Goal: Find specific page/section: Find specific page/section

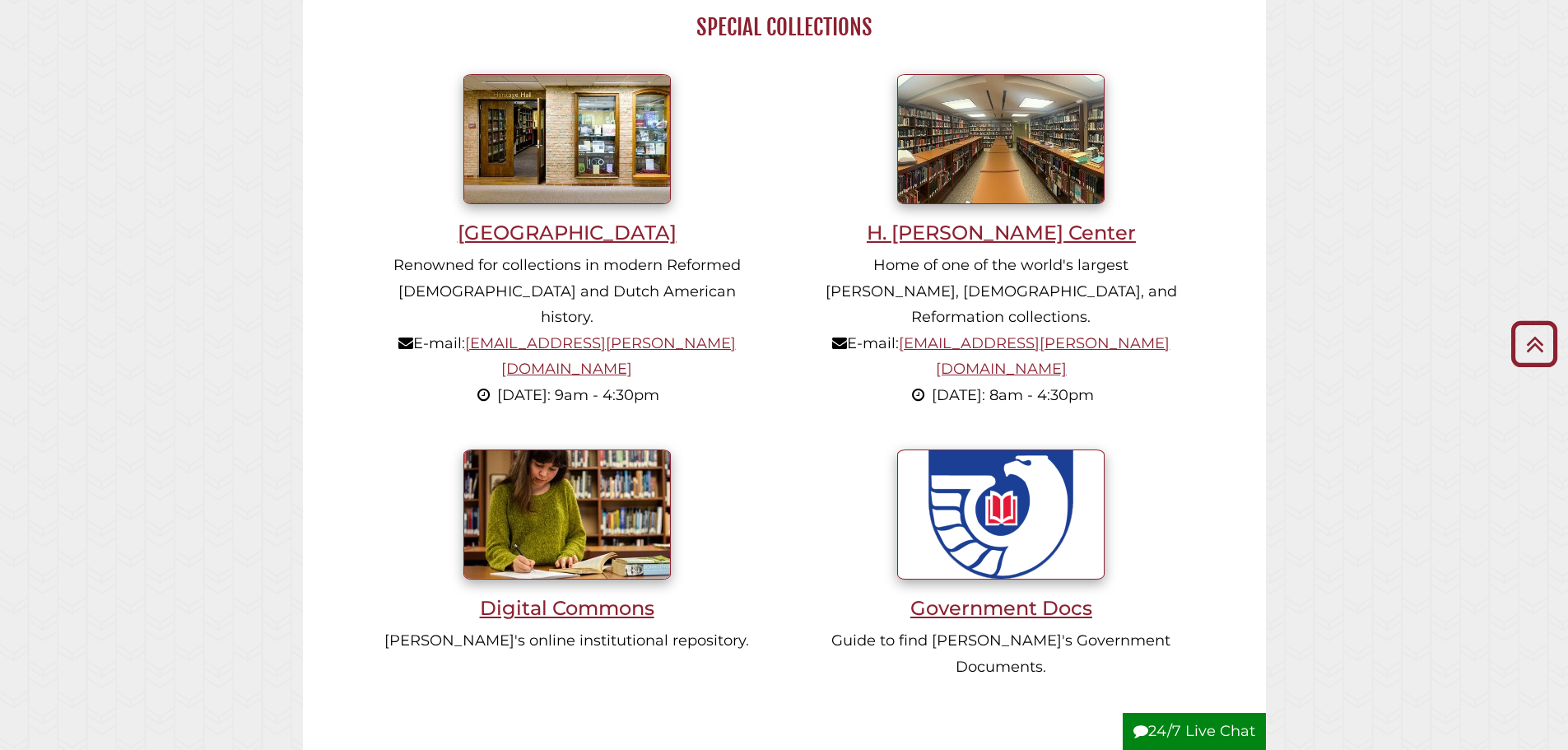
scroll to position [1564, 0]
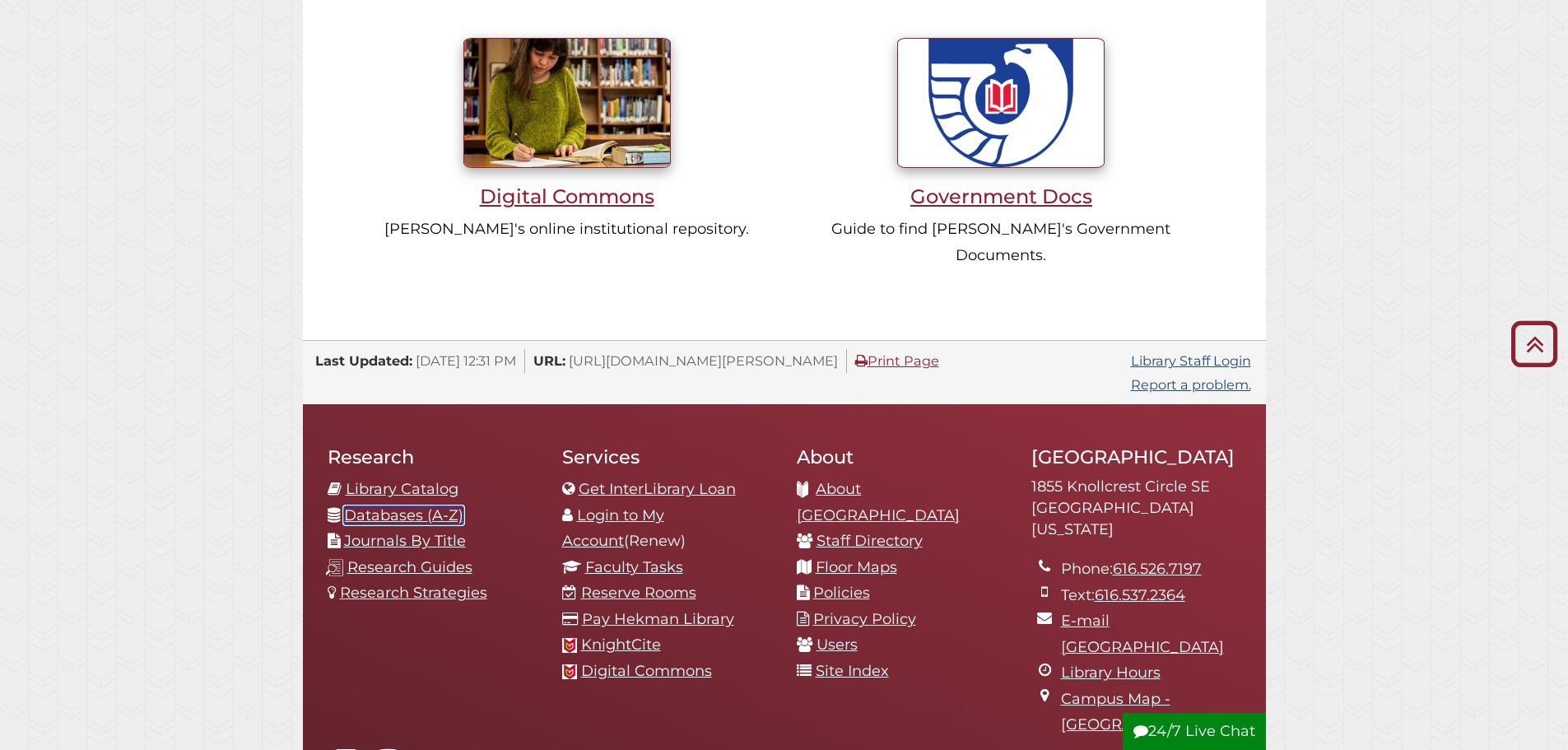
click at [423, 506] on link "Databases (A-Z)" at bounding box center [404, 515] width 119 height 18
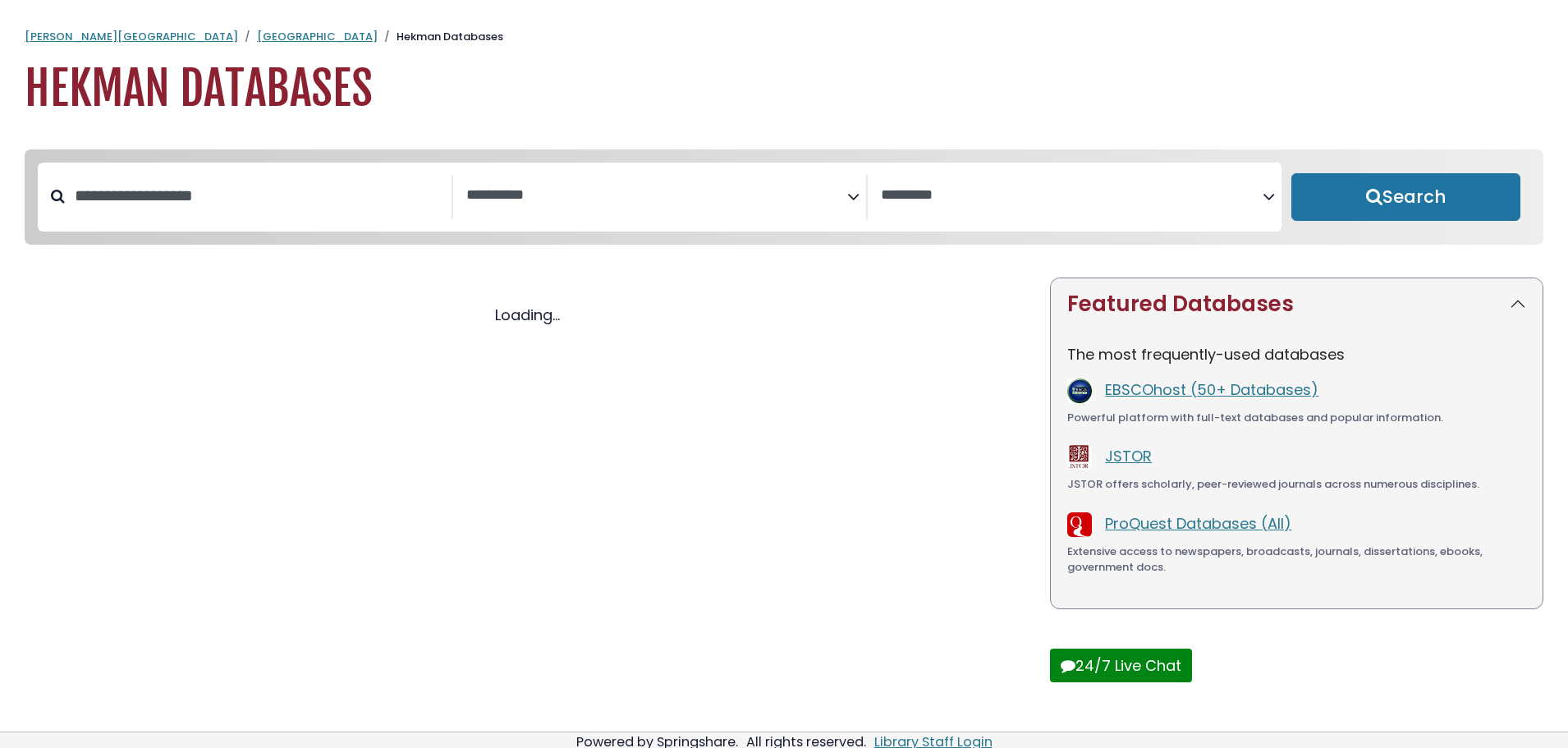
select select "Database Subject Filter"
select select "Database Vendors Filter"
select select "Database Subject Filter"
select select "Database Vendors Filter"
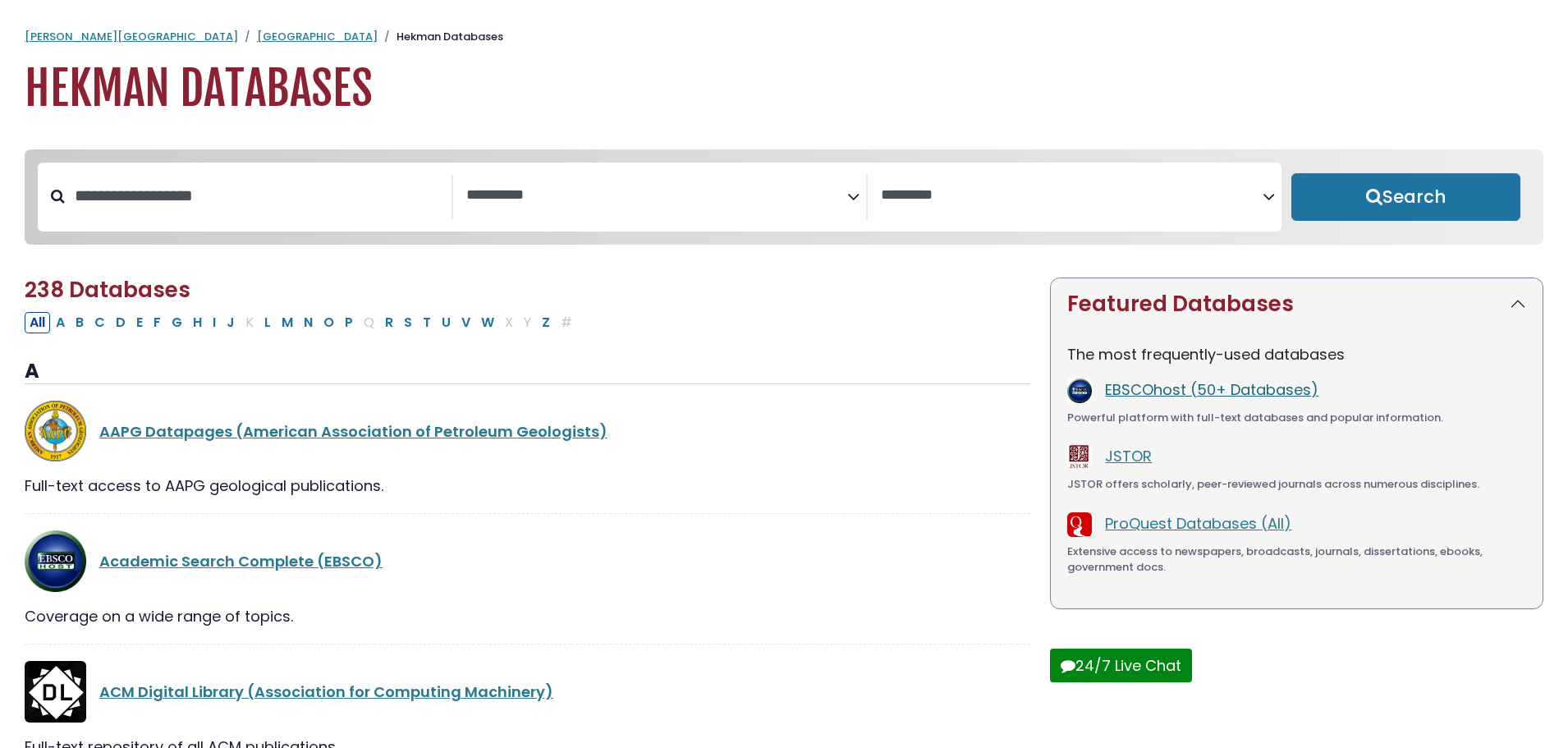
click at [1147, 387] on link "EBSCOhost (50+ Databases)" at bounding box center [1211, 389] width 214 height 20
